Goal: Task Accomplishment & Management: Manage account settings

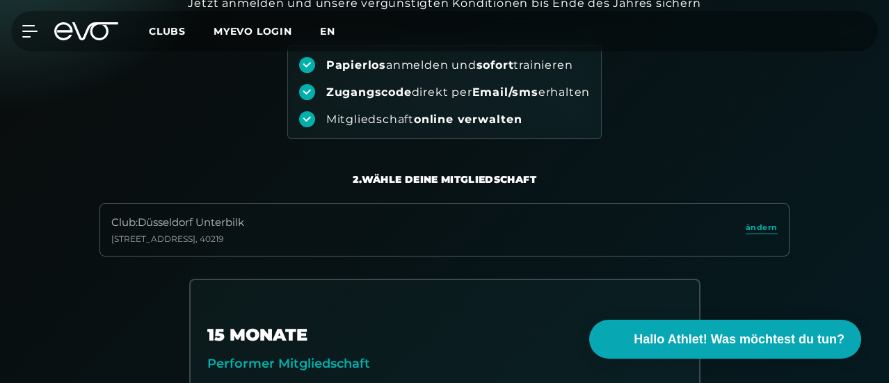
drag, startPoint x: 0, startPoint y: 0, endPoint x: 399, endPoint y: 29, distance: 400.4
click at [335, 29] on span "en" at bounding box center [327, 31] width 15 height 13
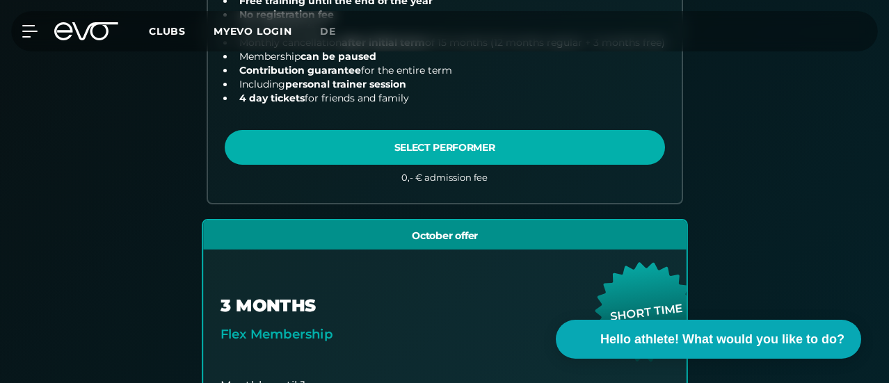
scroll to position [765, 0]
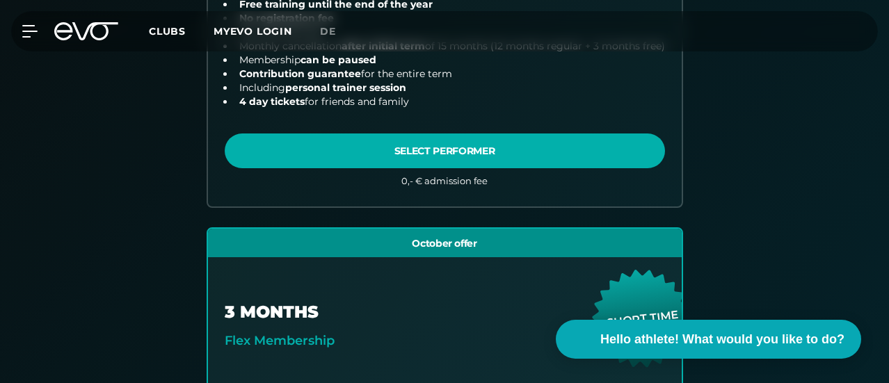
scroll to position [557, 0]
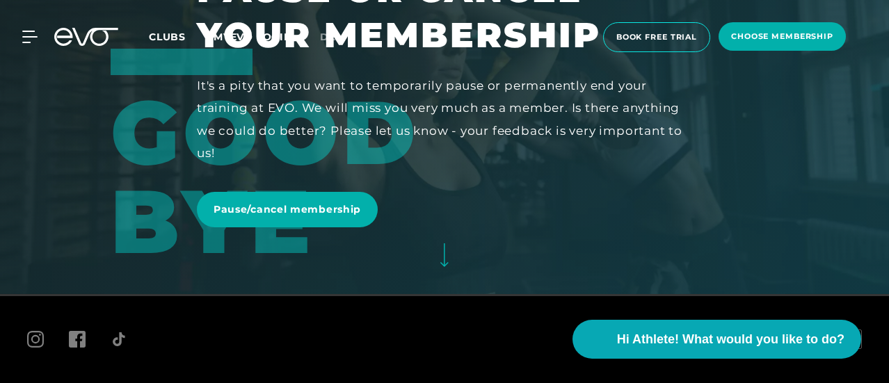
scroll to position [10, 0]
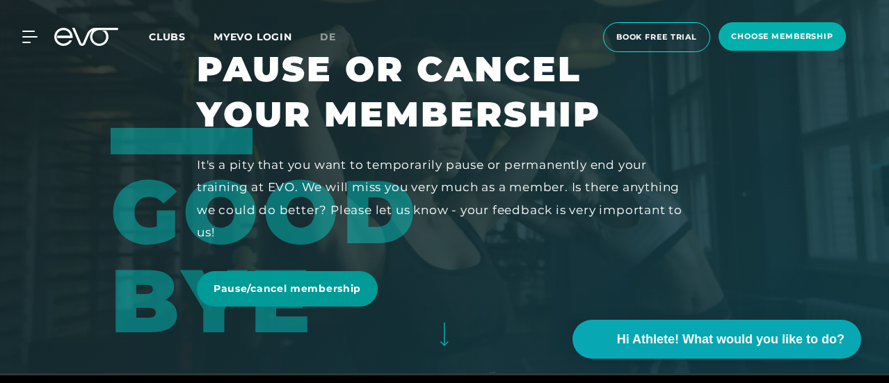
click at [351, 287] on span "Pause/cancel membership" at bounding box center [288, 289] width 148 height 15
